Goal: Task Accomplishment & Management: Complete application form

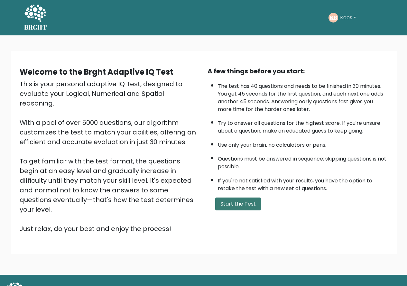
click at [234, 202] on button "Start the Test" at bounding box center [238, 204] width 46 height 13
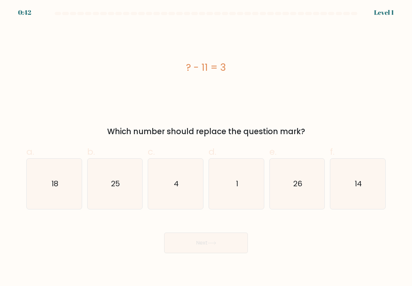
drag, startPoint x: 347, startPoint y: 197, endPoint x: 280, endPoint y: 228, distance: 73.7
click at [346, 198] on icon "14" at bounding box center [358, 184] width 51 height 51
click at [206, 147] on input "f. 14" at bounding box center [206, 145] width 0 height 4
radio input "true"
click at [216, 247] on button "Next" at bounding box center [206, 243] width 84 height 21
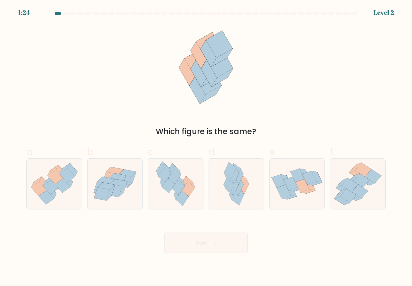
drag, startPoint x: 44, startPoint y: 191, endPoint x: 71, endPoint y: 212, distance: 33.8
click at [44, 191] on icon at bounding box center [38, 189] width 15 height 14
click at [206, 147] on input "a." at bounding box center [206, 145] width 0 height 4
radio input "true"
click at [193, 246] on button "Next" at bounding box center [206, 243] width 84 height 21
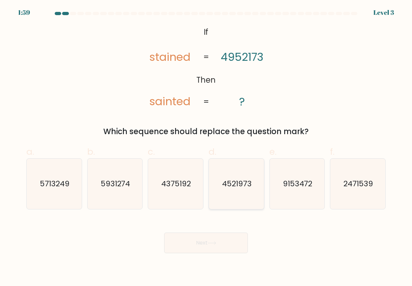
drag, startPoint x: 236, startPoint y: 199, endPoint x: 230, endPoint y: 224, distance: 25.8
click at [237, 200] on icon "4521973" at bounding box center [236, 184] width 51 height 51
click at [206, 147] on input "d. 4521973" at bounding box center [206, 145] width 0 height 4
radio input "true"
click at [220, 245] on button "Next" at bounding box center [206, 243] width 84 height 21
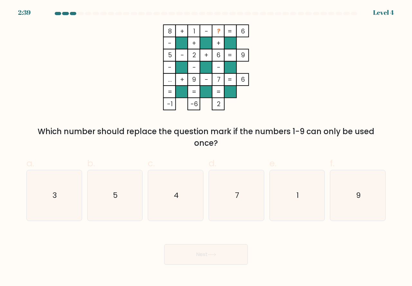
drag, startPoint x: 72, startPoint y: 212, endPoint x: 126, endPoint y: 236, distance: 59.1
click at [75, 214] on icon "3" at bounding box center [54, 195] width 51 height 51
click at [206, 147] on input "a. 3" at bounding box center [206, 145] width 0 height 4
radio input "true"
click at [191, 249] on button "Next" at bounding box center [206, 254] width 84 height 21
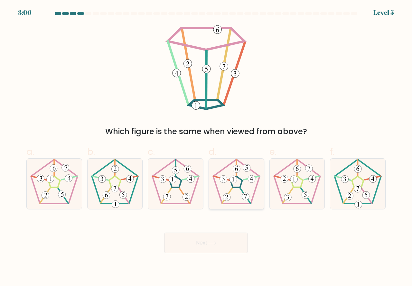
click at [238, 198] on icon at bounding box center [236, 184] width 51 height 51
click at [206, 147] on input "d." at bounding box center [206, 145] width 0 height 4
radio input "true"
click at [229, 209] on div at bounding box center [237, 183] width 56 height 51
click at [206, 147] on input "d." at bounding box center [206, 145] width 0 height 4
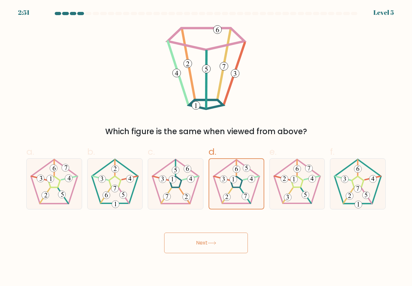
click at [221, 240] on button "Next" at bounding box center [206, 243] width 84 height 21
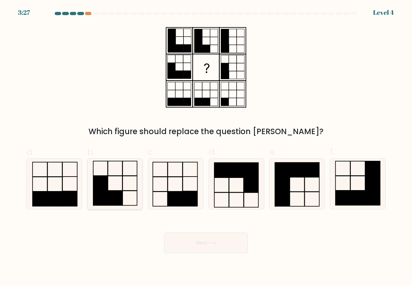
click at [131, 201] on icon at bounding box center [115, 184] width 51 height 51
click at [206, 147] on input "b." at bounding box center [206, 145] width 0 height 4
radio input "true"
click at [181, 236] on button "Next" at bounding box center [206, 243] width 84 height 21
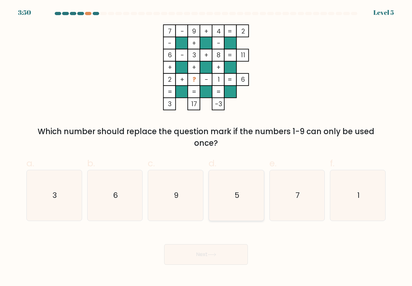
click at [229, 211] on icon "5" at bounding box center [236, 195] width 51 height 51
click at [206, 147] on input "d. 5" at bounding box center [206, 145] width 0 height 4
radio input "true"
click at [199, 252] on button "Next" at bounding box center [206, 254] width 84 height 21
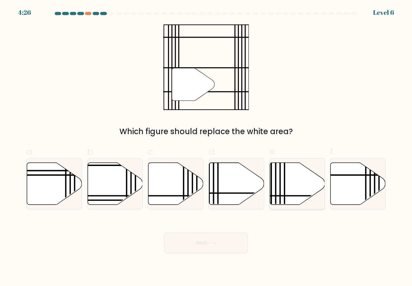
drag, startPoint x: 284, startPoint y: 193, endPoint x: 261, endPoint y: 220, distance: 35.9
click at [285, 194] on line at bounding box center [285, 161] width 0 height 111
click at [206, 147] on input "e." at bounding box center [206, 145] width 0 height 4
radio input "true"
click at [216, 245] on icon at bounding box center [212, 243] width 9 height 4
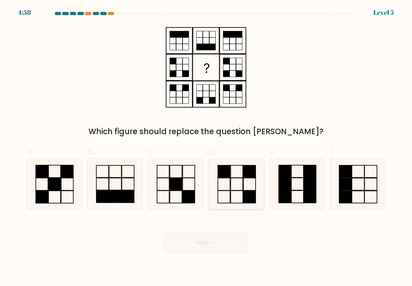
click at [237, 200] on icon at bounding box center [236, 184] width 51 height 51
click at [206, 147] on input "d." at bounding box center [206, 145] width 0 height 4
radio input "true"
click at [212, 240] on button "Next" at bounding box center [206, 243] width 84 height 21
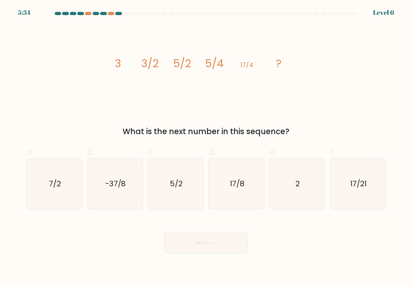
drag, startPoint x: 227, startPoint y: 201, endPoint x: 227, endPoint y: 219, distance: 18.4
click at [227, 206] on icon "17/8" at bounding box center [236, 184] width 51 height 51
click at [206, 147] on input "d. 17/8" at bounding box center [206, 145] width 0 height 4
radio input "true"
click at [207, 244] on button "Next" at bounding box center [206, 243] width 84 height 21
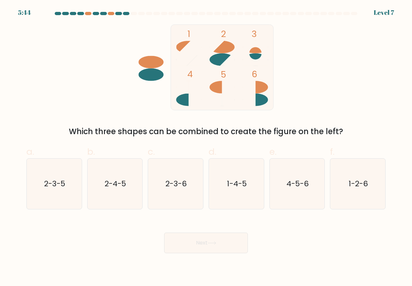
drag, startPoint x: 295, startPoint y: 204, endPoint x: 267, endPoint y: 231, distance: 38.3
click at [294, 206] on icon "4-5-6" at bounding box center [297, 184] width 51 height 51
click at [206, 147] on input "e. 4-5-6" at bounding box center [206, 145] width 0 height 4
radio input "true"
click at [216, 244] on icon at bounding box center [212, 243] width 9 height 4
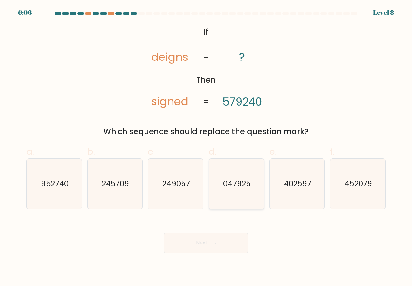
click at [224, 189] on text "047925" at bounding box center [236, 183] width 27 height 11
click at [206, 147] on input "d. 047925" at bounding box center [206, 145] width 0 height 4
radio input "true"
click at [202, 239] on button "Next" at bounding box center [206, 243] width 84 height 21
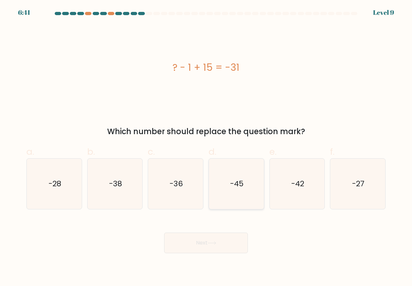
drag, startPoint x: 238, startPoint y: 201, endPoint x: 236, endPoint y: 215, distance: 14.3
click at [238, 202] on icon "-45" at bounding box center [236, 184] width 51 height 51
click at [206, 147] on input "d. -45" at bounding box center [206, 145] width 0 height 4
radio input "true"
click at [197, 245] on button "Next" at bounding box center [206, 243] width 84 height 21
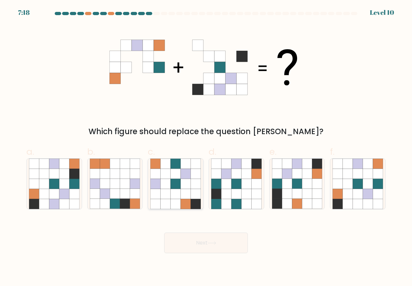
click at [184, 198] on icon at bounding box center [186, 194] width 10 height 10
click at [206, 147] on input "c." at bounding box center [206, 145] width 0 height 4
radio input "true"
drag, startPoint x: 58, startPoint y: 205, endPoint x: 98, endPoint y: 229, distance: 46.2
click at [58, 206] on icon at bounding box center [54, 204] width 10 height 10
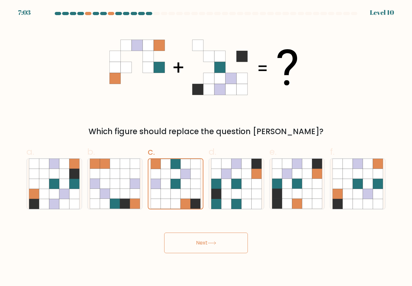
click at [206, 147] on input "a." at bounding box center [206, 145] width 0 height 4
radio input "true"
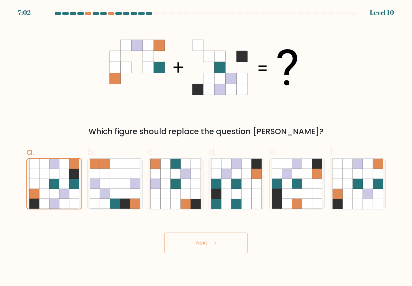
click at [191, 245] on button "Next" at bounding box center [206, 243] width 84 height 21
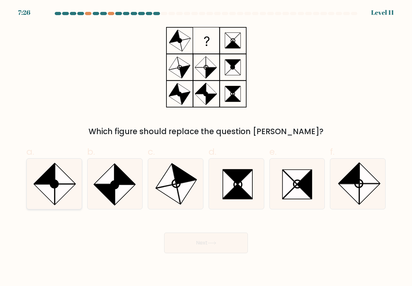
click at [65, 198] on icon at bounding box center [54, 184] width 51 height 51
click at [206, 147] on input "a." at bounding box center [206, 145] width 0 height 4
radio input "true"
click at [185, 241] on button "Next" at bounding box center [206, 243] width 84 height 21
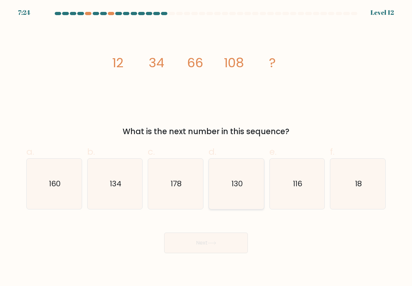
drag, startPoint x: 230, startPoint y: 203, endPoint x: 225, endPoint y: 228, distance: 25.1
click at [230, 204] on icon "130" at bounding box center [236, 184] width 51 height 51
click at [206, 147] on input "d. 130" at bounding box center [206, 145] width 0 height 4
radio input "true"
click at [221, 239] on button "Next" at bounding box center [206, 243] width 84 height 21
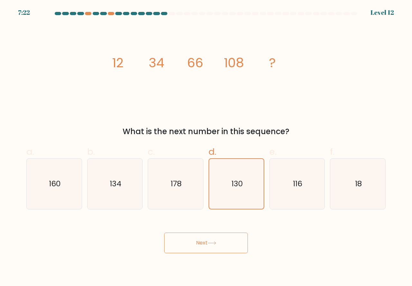
click at [215, 240] on button "Next" at bounding box center [206, 243] width 84 height 21
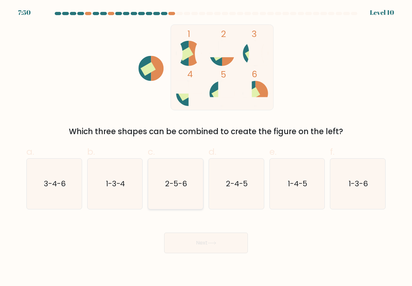
click at [186, 203] on icon "2-5-6" at bounding box center [175, 184] width 51 height 51
click at [206, 147] on input "c. 2-5-6" at bounding box center [206, 145] width 0 height 4
radio input "true"
click at [212, 241] on icon at bounding box center [212, 243] width 9 height 4
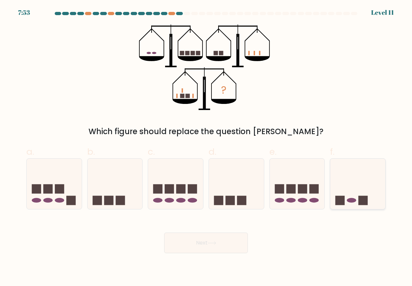
click at [348, 191] on icon at bounding box center [357, 183] width 55 height 45
click at [206, 147] on input "f." at bounding box center [206, 145] width 0 height 4
radio input "true"
click at [210, 242] on icon at bounding box center [212, 243] width 9 height 4
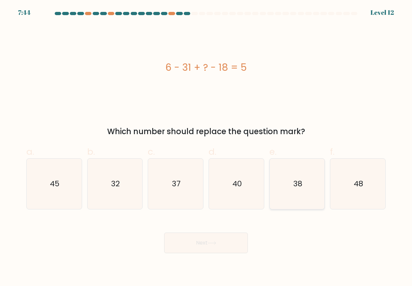
click at [298, 201] on icon "38" at bounding box center [297, 184] width 51 height 51
click at [206, 147] on input "e. 38" at bounding box center [206, 145] width 0 height 4
radio input "true"
click at [191, 244] on button "Next" at bounding box center [206, 243] width 84 height 21
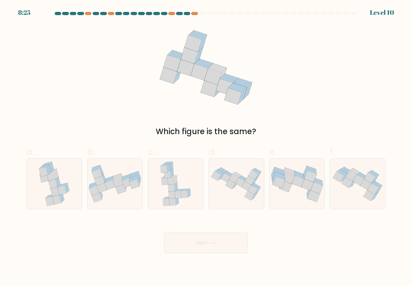
drag, startPoint x: 100, startPoint y: 204, endPoint x: 104, endPoint y: 210, distance: 7.4
click at [101, 204] on div at bounding box center [115, 183] width 56 height 51
click at [206, 147] on input "b." at bounding box center [206, 145] width 0 height 4
radio input "true"
click at [191, 244] on button "Next" at bounding box center [206, 243] width 84 height 21
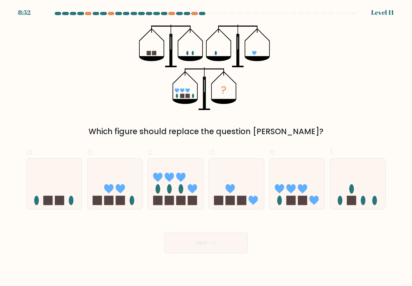
drag, startPoint x: 295, startPoint y: 197, endPoint x: 267, endPoint y: 220, distance: 36.5
click at [295, 202] on rect at bounding box center [290, 200] width 9 height 9
click at [206, 147] on input "e." at bounding box center [206, 145] width 0 height 4
radio input "true"
click at [215, 236] on button "Next" at bounding box center [206, 243] width 84 height 21
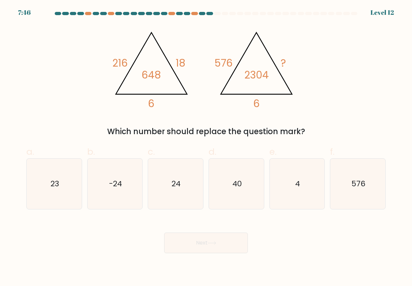
click at [184, 77] on icon "@import url('https://fonts.googleapis.com/css?family=Abril+Fatface:400,100,100i…" at bounding box center [205, 67] width 193 height 86
click at [170, 200] on icon "24" at bounding box center [175, 184] width 51 height 51
click at [206, 147] on input "c. 24" at bounding box center [206, 145] width 0 height 4
radio input "true"
click at [209, 245] on button "Next" at bounding box center [206, 243] width 84 height 21
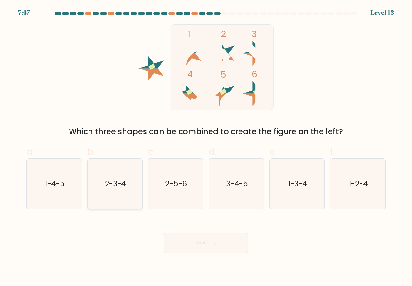
click at [128, 197] on icon "2-3-4" at bounding box center [115, 184] width 51 height 51
click at [206, 147] on input "b. 2-3-4" at bounding box center [206, 145] width 0 height 4
radio input "true"
click at [207, 242] on button "Next" at bounding box center [206, 243] width 84 height 21
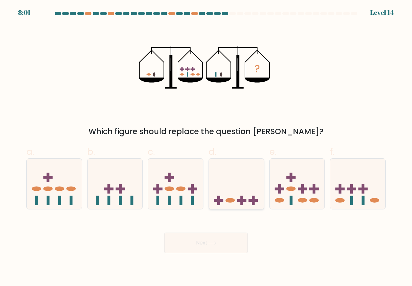
click at [236, 202] on icon at bounding box center [236, 183] width 55 height 45
click at [206, 147] on input "d." at bounding box center [206, 145] width 0 height 4
radio input "true"
click at [222, 244] on button "Next" at bounding box center [206, 243] width 84 height 21
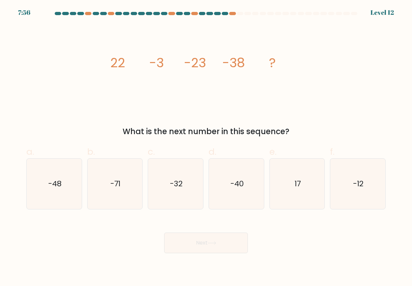
click at [58, 210] on form at bounding box center [206, 132] width 412 height 241
click at [77, 203] on icon "-48" at bounding box center [54, 184] width 51 height 51
click at [206, 147] on input "a. -48" at bounding box center [206, 145] width 0 height 4
radio input "true"
click at [187, 245] on button "Next" at bounding box center [206, 243] width 84 height 21
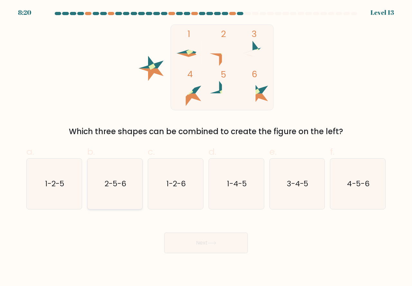
drag, startPoint x: 127, startPoint y: 194, endPoint x: 127, endPoint y: 203, distance: 9.0
click at [127, 199] on icon "2-5-6" at bounding box center [115, 184] width 51 height 51
click at [206, 147] on input "b. 2-5-6" at bounding box center [206, 145] width 0 height 4
radio input "true"
click at [187, 245] on button "Next" at bounding box center [206, 243] width 84 height 21
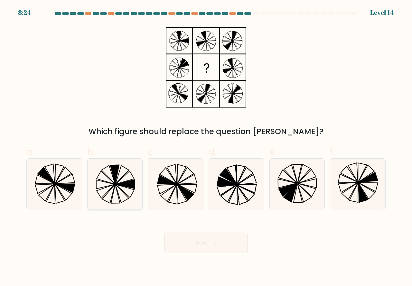
click at [116, 194] on icon at bounding box center [115, 184] width 51 height 51
click at [206, 147] on input "b." at bounding box center [206, 145] width 0 height 4
radio input "true"
click at [203, 243] on button "Next" at bounding box center [206, 243] width 84 height 21
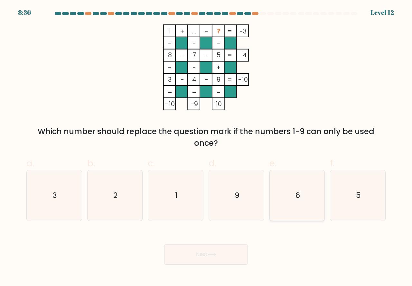
click at [305, 215] on icon "6" at bounding box center [297, 195] width 51 height 51
click at [206, 147] on input "e. 6" at bounding box center [206, 145] width 0 height 4
radio input "true"
click at [197, 249] on button "Next" at bounding box center [206, 254] width 84 height 21
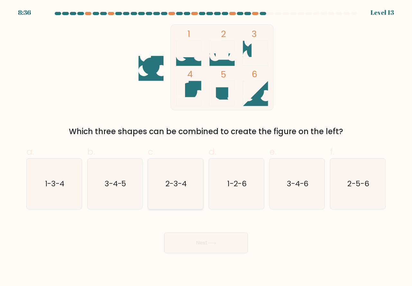
click at [178, 200] on icon "2-3-4" at bounding box center [175, 184] width 51 height 51
click at [206, 147] on input "c. 2-3-4" at bounding box center [206, 145] width 0 height 4
radio input "true"
click at [193, 242] on button "Next" at bounding box center [206, 243] width 84 height 21
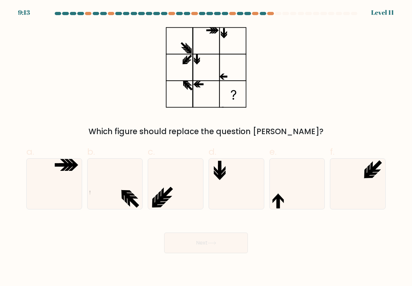
drag, startPoint x: 282, startPoint y: 205, endPoint x: 279, endPoint y: 210, distance: 6.4
click at [282, 205] on icon at bounding box center [297, 184] width 51 height 51
click at [206, 147] on input "e." at bounding box center [206, 145] width 0 height 4
radio input "true"
click at [221, 243] on button "Next" at bounding box center [206, 243] width 84 height 21
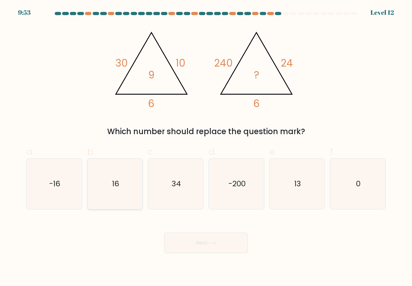
click at [122, 200] on icon "16" at bounding box center [115, 184] width 51 height 51
click at [206, 147] on input "b. 16" at bounding box center [206, 145] width 0 height 4
radio input "true"
click at [190, 243] on button "Next" at bounding box center [206, 243] width 84 height 21
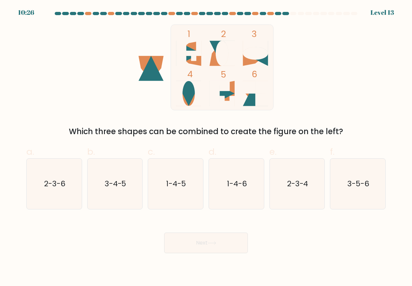
drag, startPoint x: 300, startPoint y: 195, endPoint x: 290, endPoint y: 212, distance: 18.9
click at [300, 196] on icon "2-3-4" at bounding box center [297, 184] width 51 height 51
click at [206, 147] on input "e. 2-3-4" at bounding box center [206, 145] width 0 height 4
radio input "true"
click at [194, 243] on button "Next" at bounding box center [206, 243] width 84 height 21
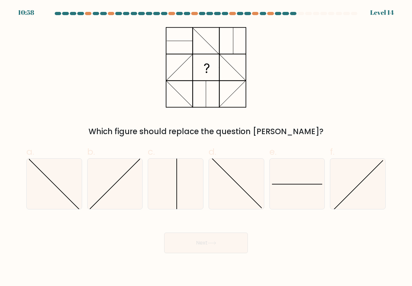
drag, startPoint x: 293, startPoint y: 202, endPoint x: 288, endPoint y: 215, distance: 14.6
click at [293, 206] on icon at bounding box center [297, 184] width 51 height 51
click at [206, 147] on input "e." at bounding box center [206, 145] width 0 height 4
radio input "true"
click at [206, 246] on button "Next" at bounding box center [206, 243] width 84 height 21
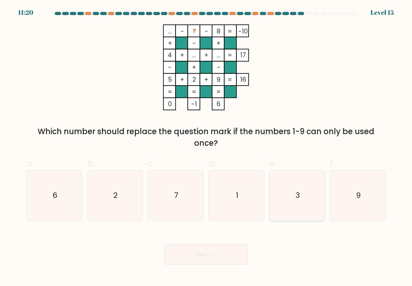
drag, startPoint x: 294, startPoint y: 216, endPoint x: 288, endPoint y: 221, distance: 7.8
click at [292, 218] on icon "3" at bounding box center [297, 195] width 51 height 51
click at [206, 147] on input "e. 3" at bounding box center [206, 145] width 0 height 4
radio input "true"
click at [194, 250] on button "Next" at bounding box center [206, 254] width 84 height 21
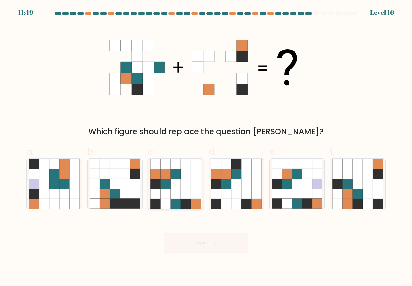
drag, startPoint x: 165, startPoint y: 192, endPoint x: 164, endPoint y: 208, distance: 16.1
click at [165, 195] on icon at bounding box center [166, 194] width 10 height 10
click at [206, 147] on input "c." at bounding box center [206, 145] width 0 height 4
radio input "true"
click at [194, 243] on button "Next" at bounding box center [206, 243] width 84 height 21
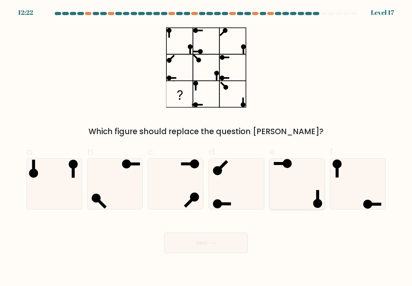
drag, startPoint x: 275, startPoint y: 194, endPoint x: 235, endPoint y: 234, distance: 56.5
click at [275, 194] on icon at bounding box center [297, 184] width 51 height 51
click at [206, 147] on input "e." at bounding box center [206, 145] width 0 height 4
radio input "true"
click at [185, 247] on button "Next" at bounding box center [206, 243] width 84 height 21
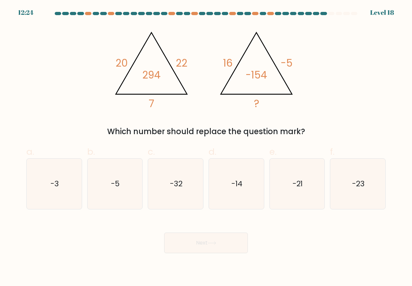
drag, startPoint x: 241, startPoint y: 200, endPoint x: 240, endPoint y: 211, distance: 10.6
click at [242, 203] on icon "-14" at bounding box center [236, 184] width 51 height 51
click at [206, 147] on input "d. -14" at bounding box center [206, 145] width 0 height 4
radio input "true"
click at [206, 247] on button "Next" at bounding box center [206, 243] width 84 height 21
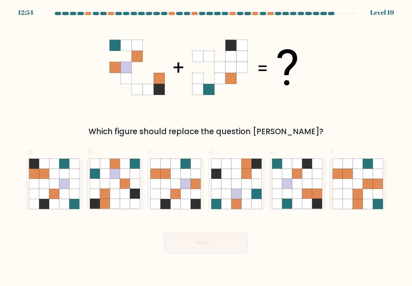
drag, startPoint x: 108, startPoint y: 201, endPoint x: 137, endPoint y: 223, distance: 37.3
click at [109, 204] on icon at bounding box center [105, 204] width 10 height 10
click at [206, 147] on input "b." at bounding box center [206, 145] width 0 height 4
radio input "true"
click at [202, 247] on button "Next" at bounding box center [206, 243] width 84 height 21
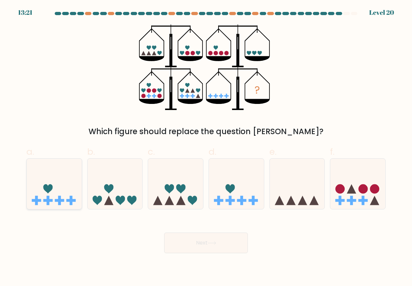
click at [61, 203] on rect at bounding box center [59, 200] width 3 height 9
click at [206, 147] on input "a." at bounding box center [206, 145] width 0 height 4
radio input "true"
click at [203, 244] on button "Next" at bounding box center [206, 243] width 84 height 21
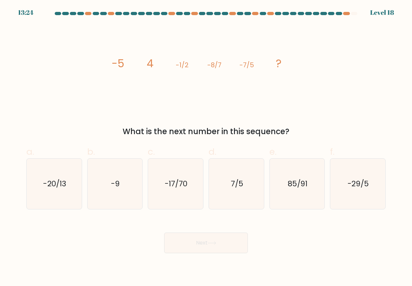
drag, startPoint x: 371, startPoint y: 193, endPoint x: 327, endPoint y: 219, distance: 50.2
click at [371, 195] on icon "-29/5" at bounding box center [358, 184] width 51 height 51
click at [206, 147] on input "f. -29/5" at bounding box center [206, 145] width 0 height 4
radio input "true"
click at [242, 243] on button "Next" at bounding box center [206, 243] width 84 height 21
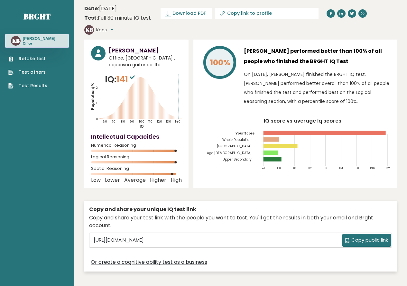
click at [26, 83] on link "Test Results" at bounding box center [27, 85] width 39 height 7
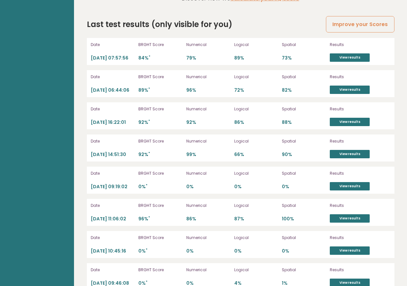
scroll to position [1818, 0]
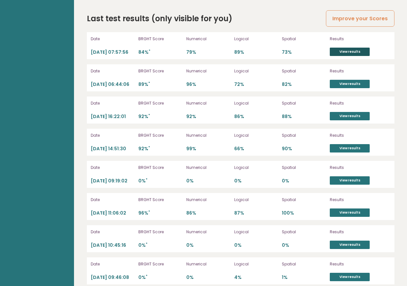
click at [349, 48] on link "View results" at bounding box center [350, 52] width 40 height 8
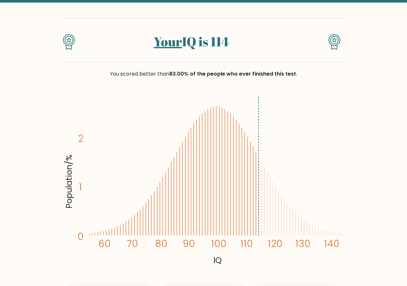
scroll to position [32, 0]
